Goal: Information Seeking & Learning: Learn about a topic

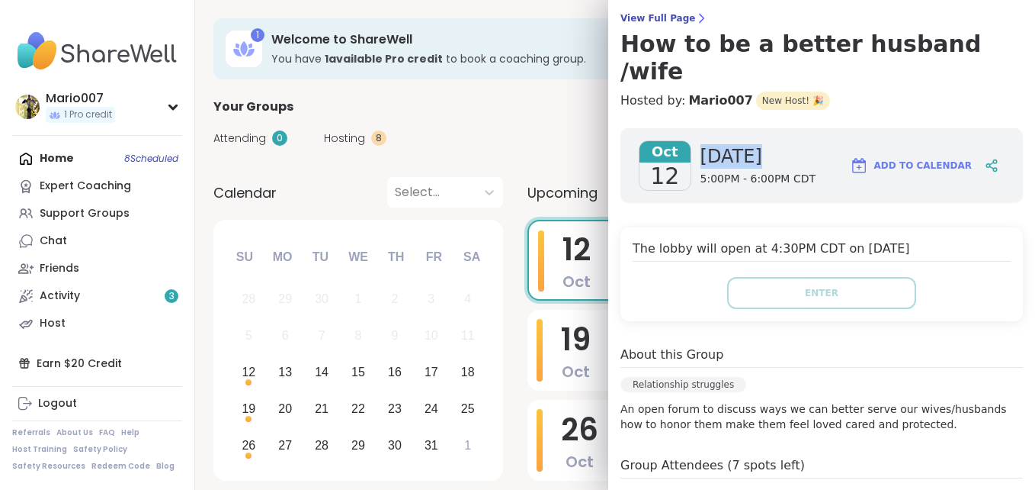
scroll to position [153, 0]
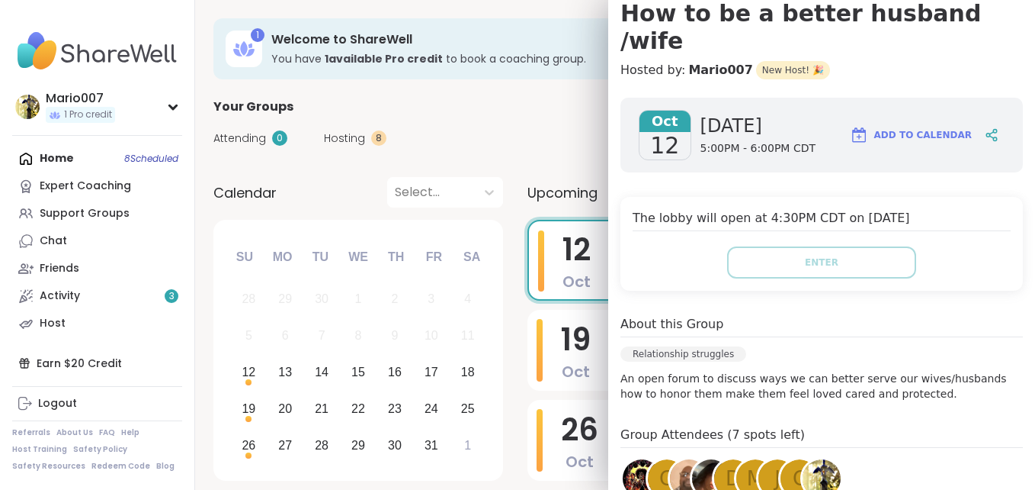
click at [907, 315] on div "About this Group" at bounding box center [822, 326] width 403 height 22
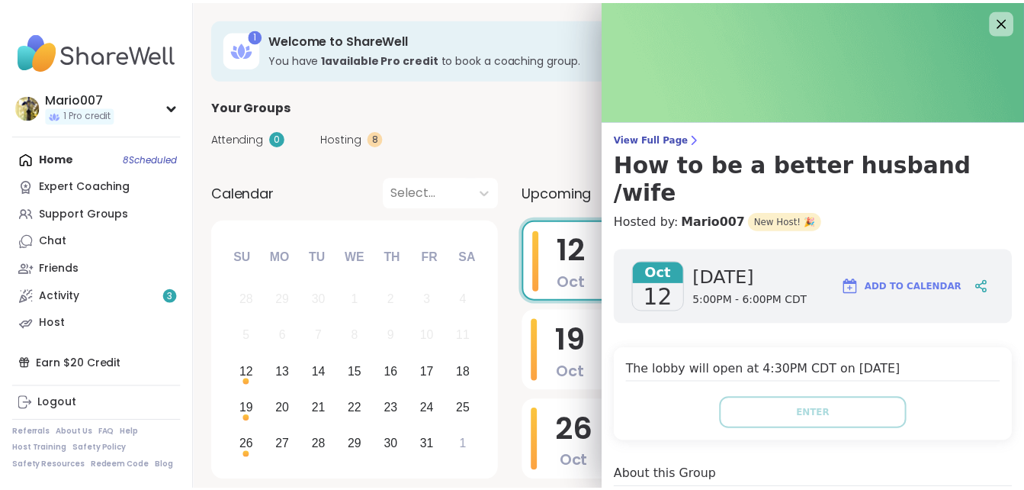
scroll to position [0, 0]
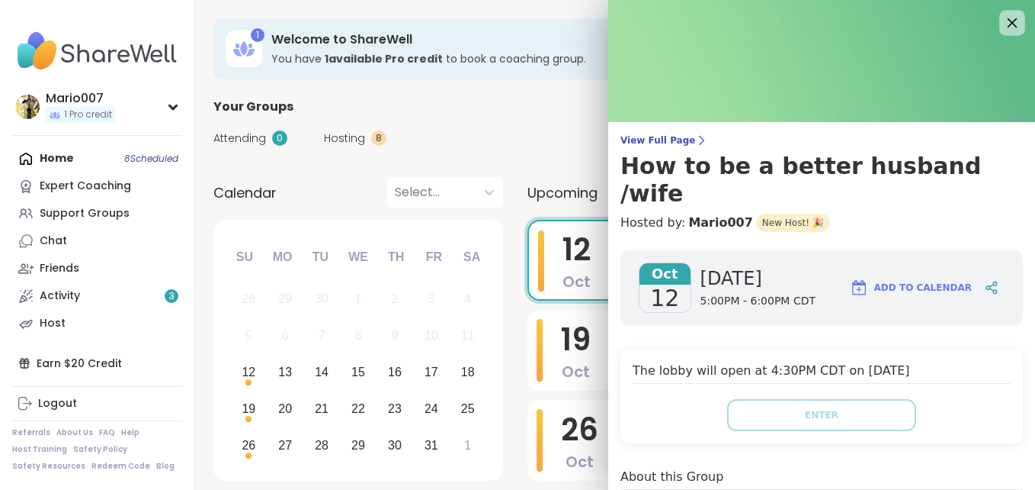
click at [1003, 18] on icon at bounding box center [1012, 22] width 19 height 19
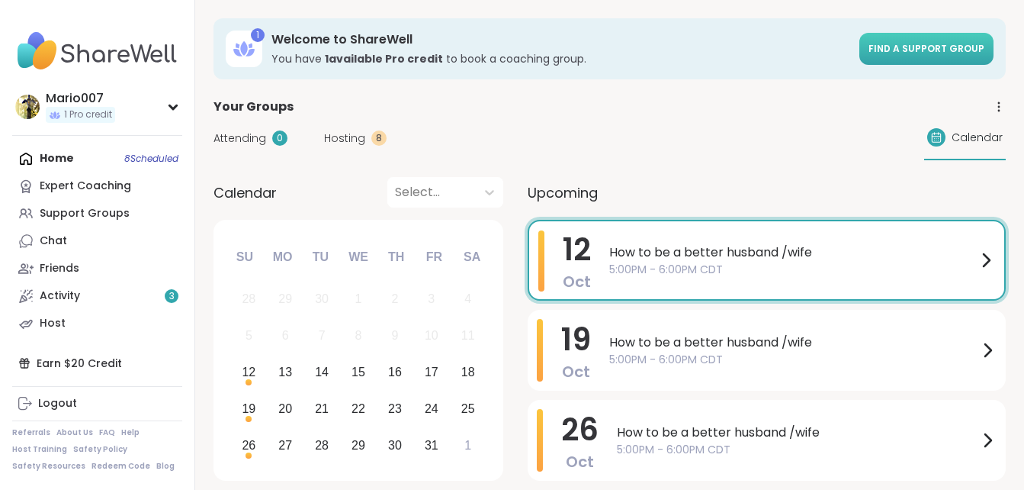
click at [910, 45] on span "Find a support group" at bounding box center [927, 48] width 116 height 13
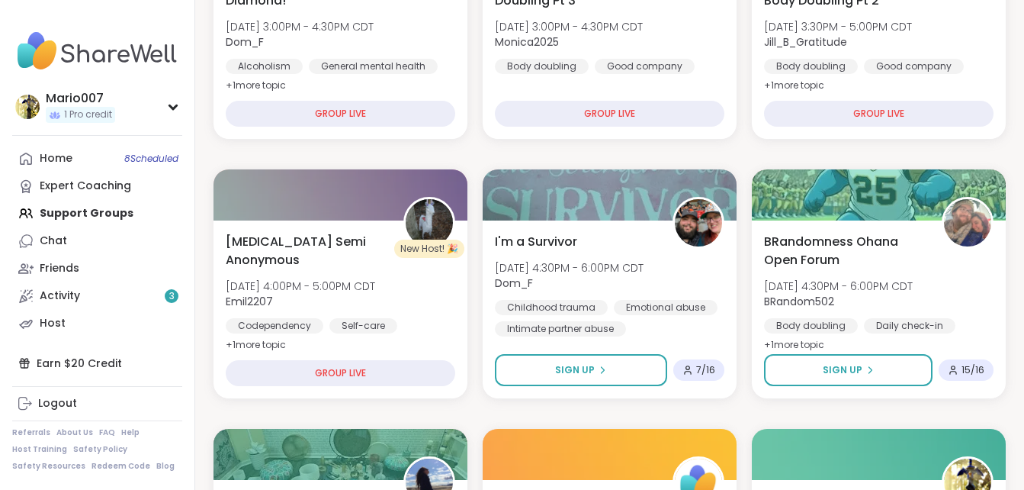
scroll to position [366, 0]
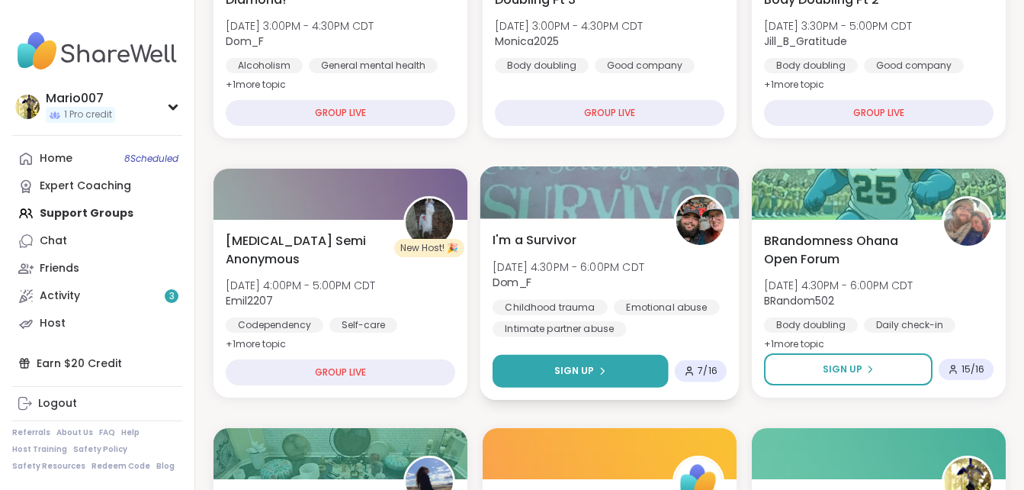
click at [587, 369] on span "Sign Up" at bounding box center [574, 371] width 40 height 14
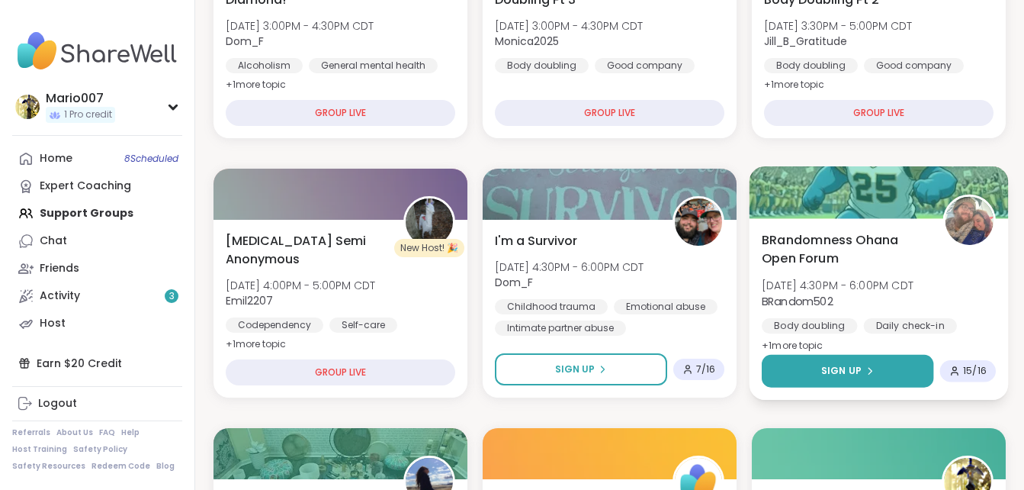
click at [845, 370] on span "Sign Up" at bounding box center [841, 371] width 40 height 14
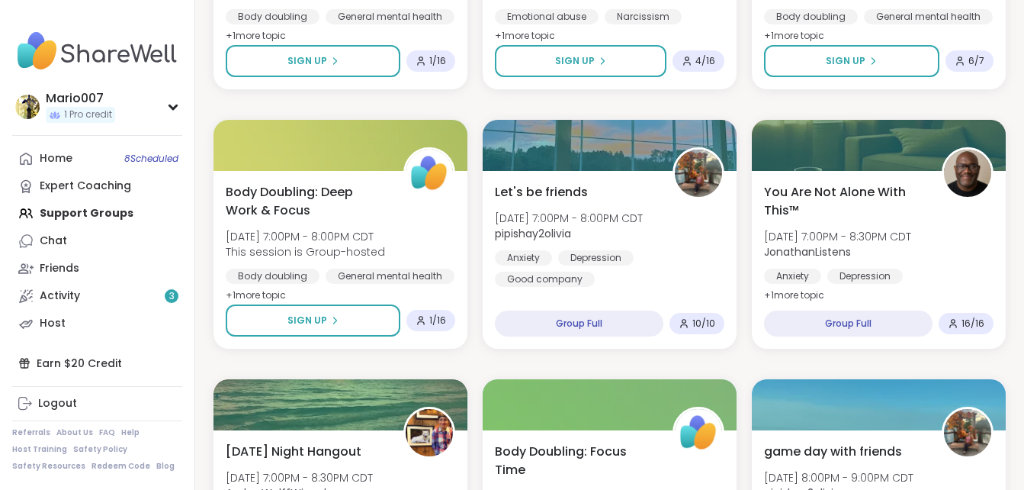
scroll to position [2139, 0]
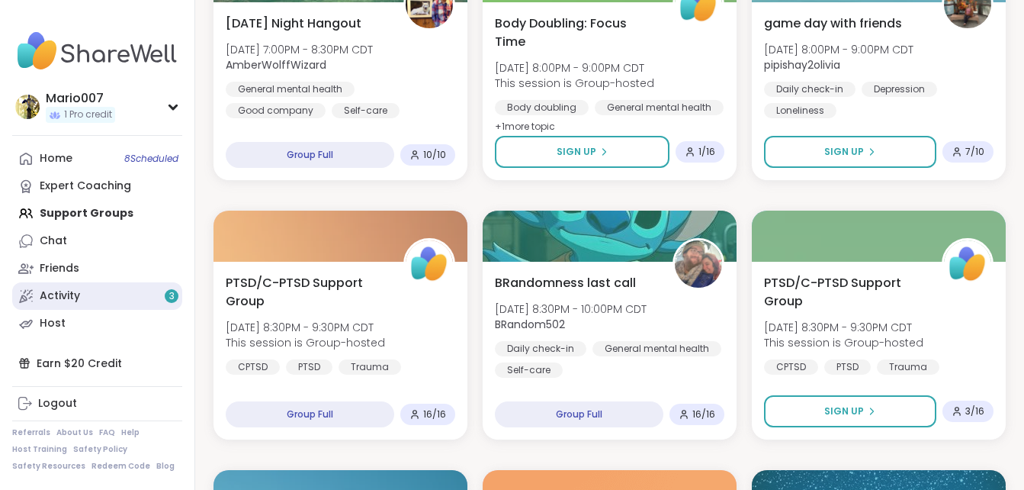
click at [67, 294] on div "Activity 3" at bounding box center [60, 295] width 40 height 15
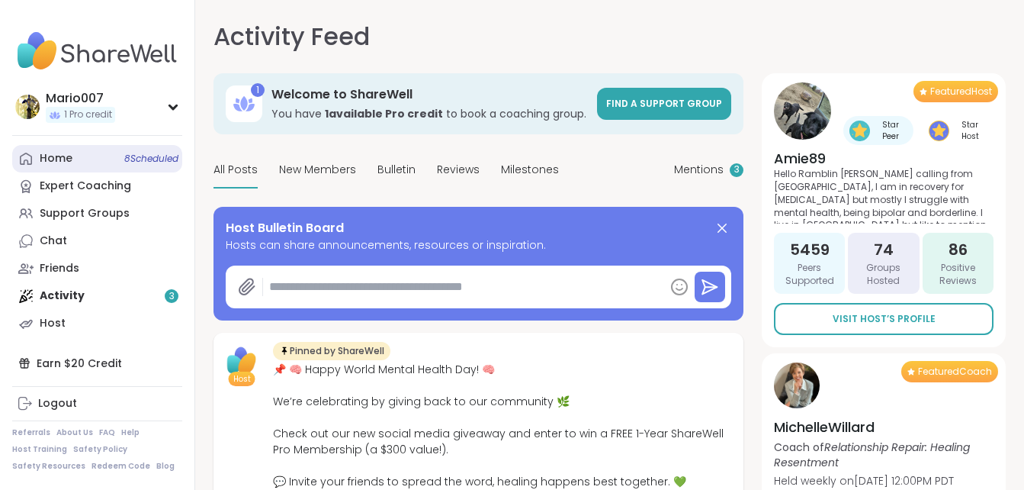
click at [154, 159] on span "8 Scheduled" at bounding box center [151, 159] width 54 height 12
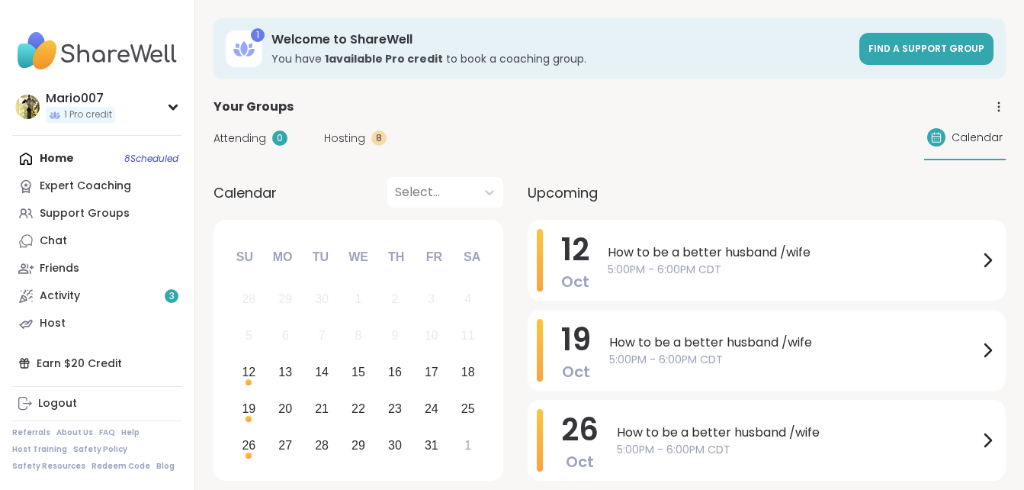
click at [699, 259] on span "How to be a better husband /wife" at bounding box center [793, 252] width 371 height 18
